Goal: Transaction & Acquisition: Download file/media

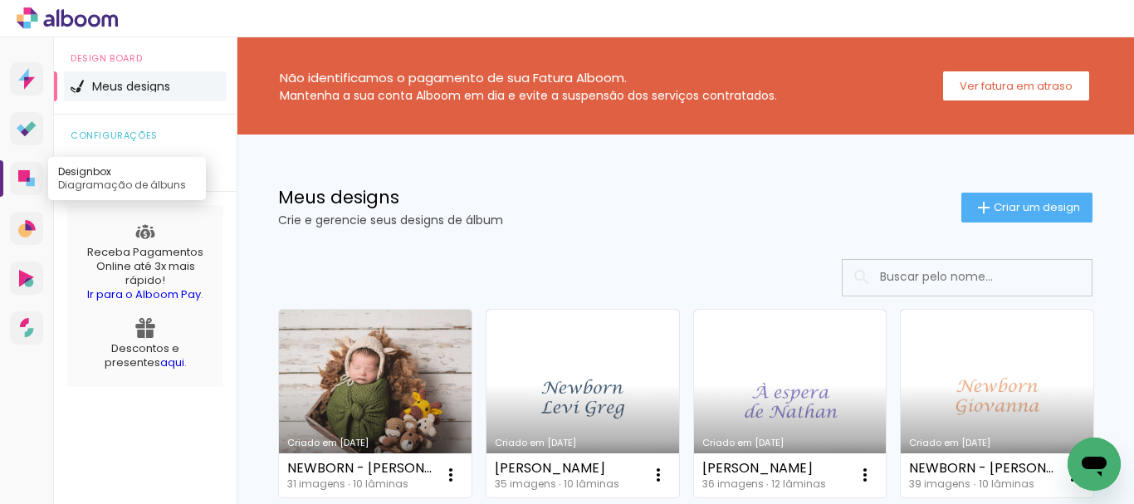
click at [23, 184] on icon at bounding box center [26, 178] width 17 height 17
click at [1006, 283] on input at bounding box center [990, 277] width 237 height 34
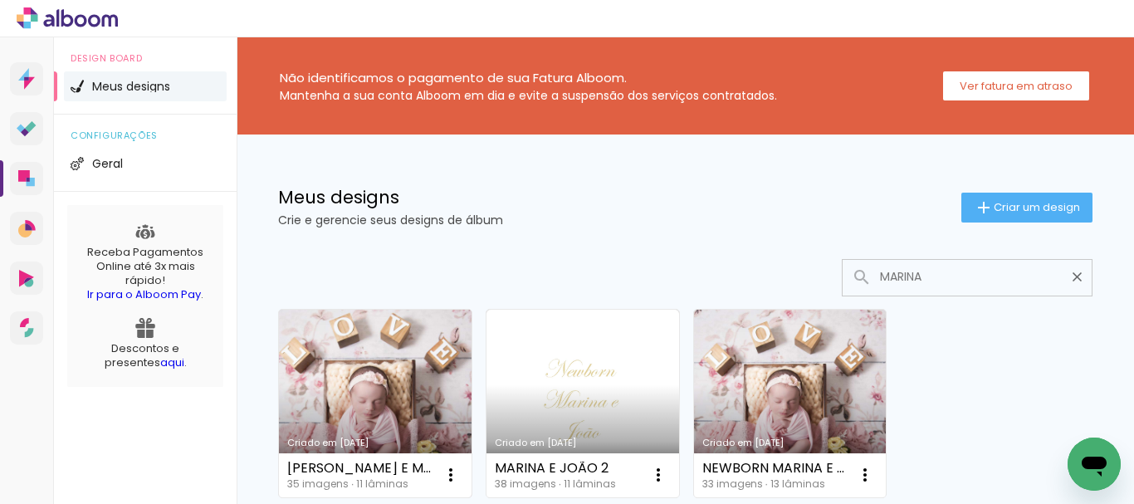
type input "MARINA"
type paper-input "MARINA"
click at [389, 417] on link "Criado em [DATE]" at bounding box center [375, 404] width 193 height 188
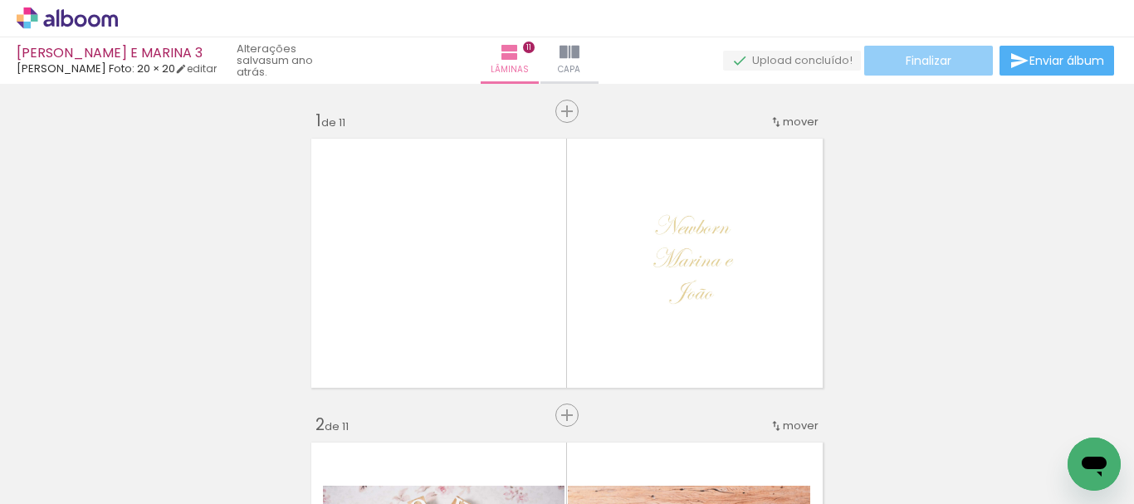
click at [912, 57] on span "Finalizar" at bounding box center [929, 61] width 46 height 12
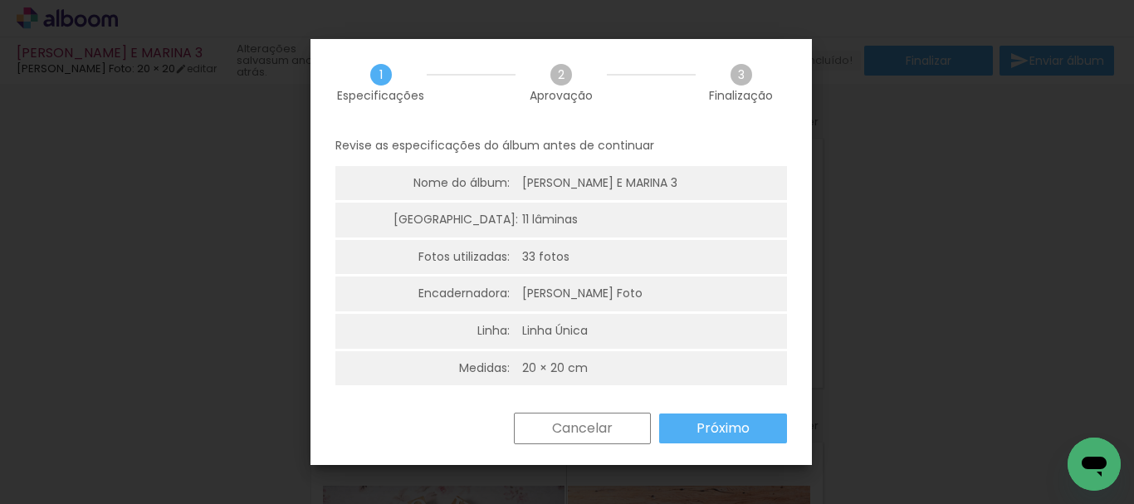
click at [0, 0] on slot "Próximo" at bounding box center [0, 0] width 0 height 0
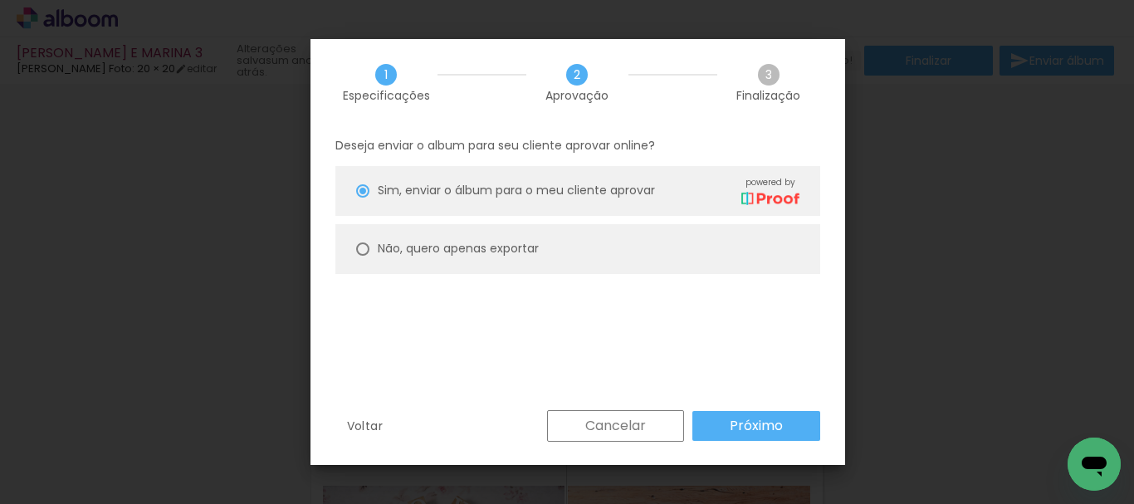
click at [362, 257] on paper-radio-button "Não, quero apenas exportar" at bounding box center [577, 249] width 485 height 50
type paper-radio-button "on"
click at [0, 0] on slot "Próximo" at bounding box center [0, 0] width 0 height 0
type input "Alta, 300 DPI"
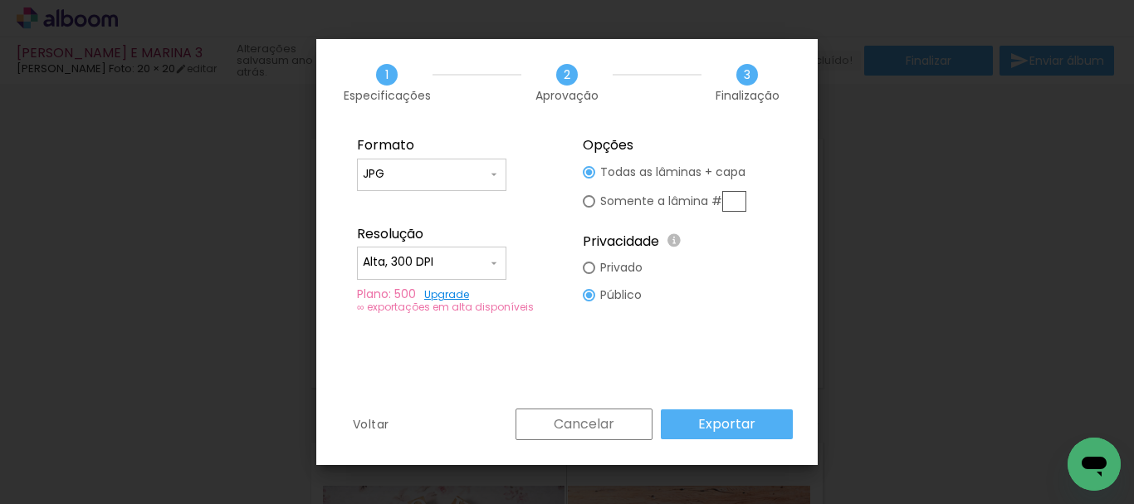
click at [0, 0] on slot "Exportar" at bounding box center [0, 0] width 0 height 0
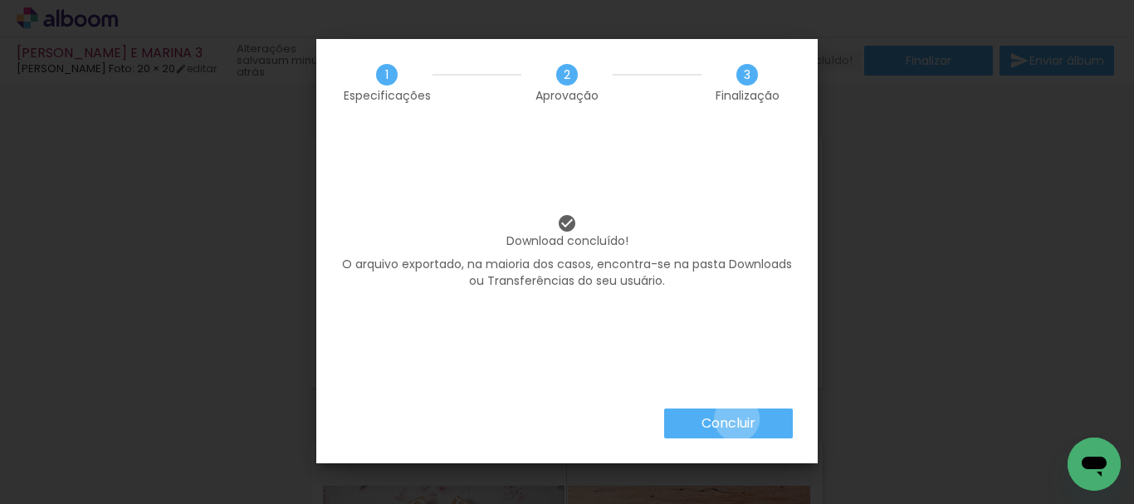
click at [0, 0] on slot "Concluir" at bounding box center [0, 0] width 0 height 0
